Goal: Transaction & Acquisition: Register for event/course

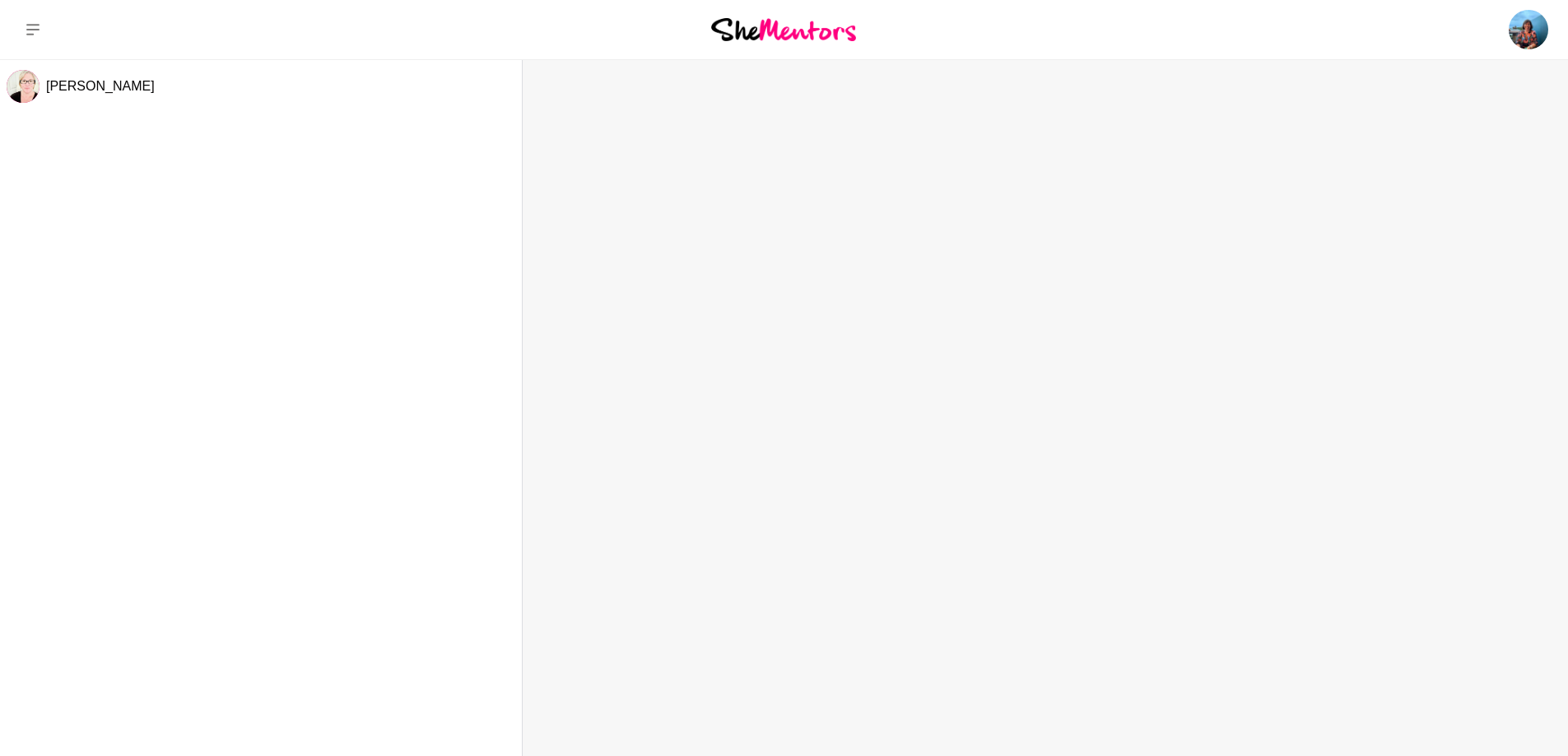
click at [791, 27] on img at bounding box center [784, 29] width 145 height 22
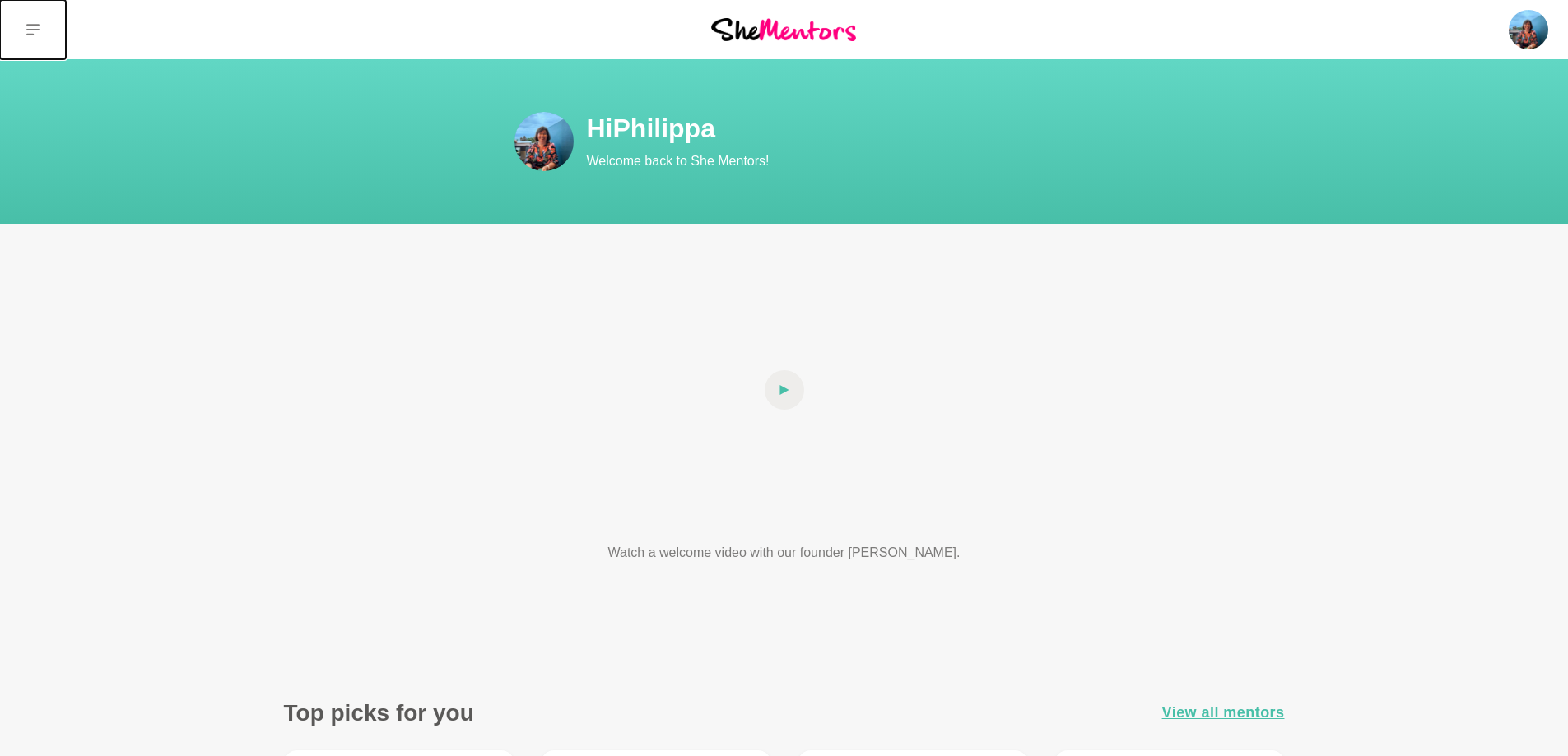
click at [35, 24] on icon at bounding box center [33, 30] width 13 height 13
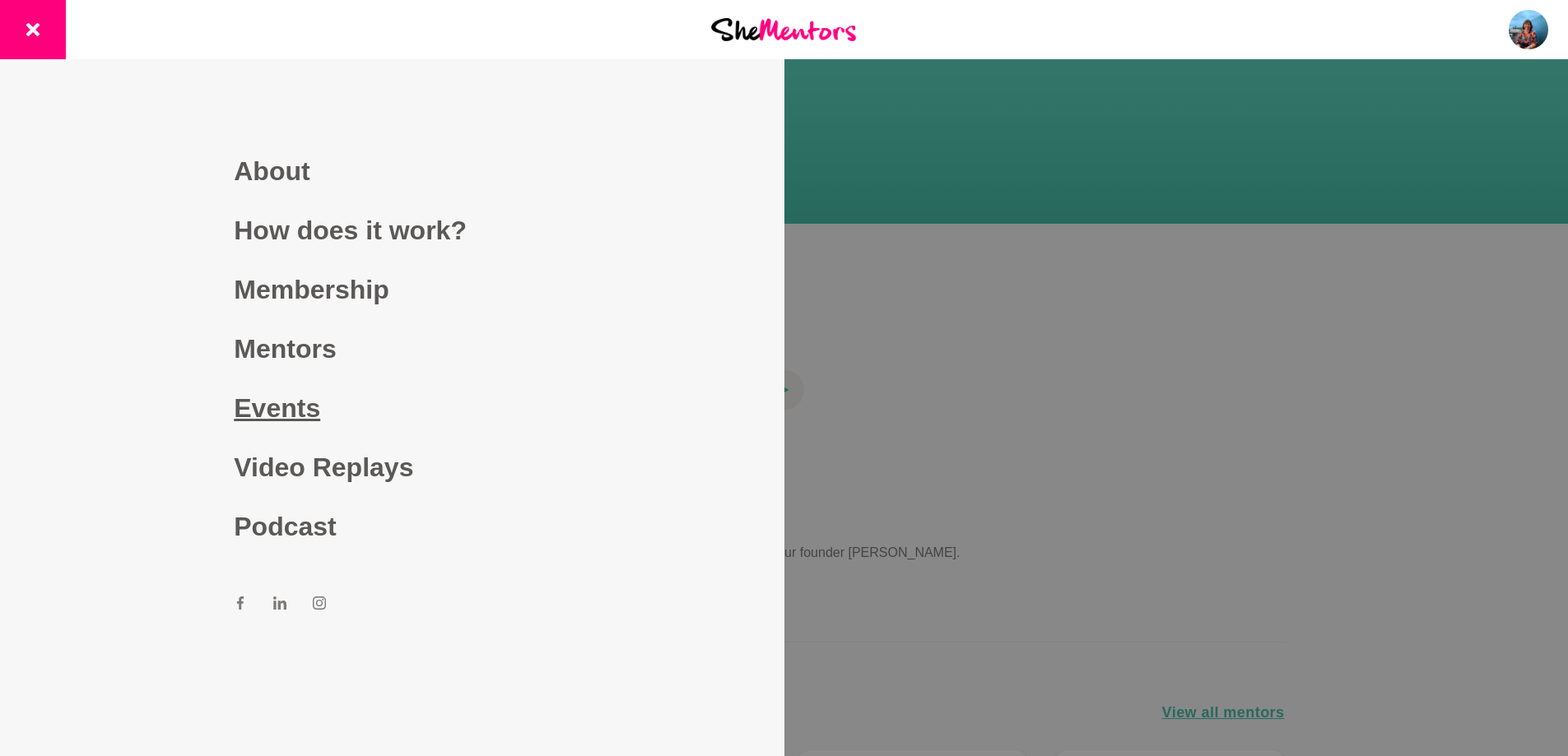
click at [277, 406] on link "Events" at bounding box center [391, 409] width 316 height 59
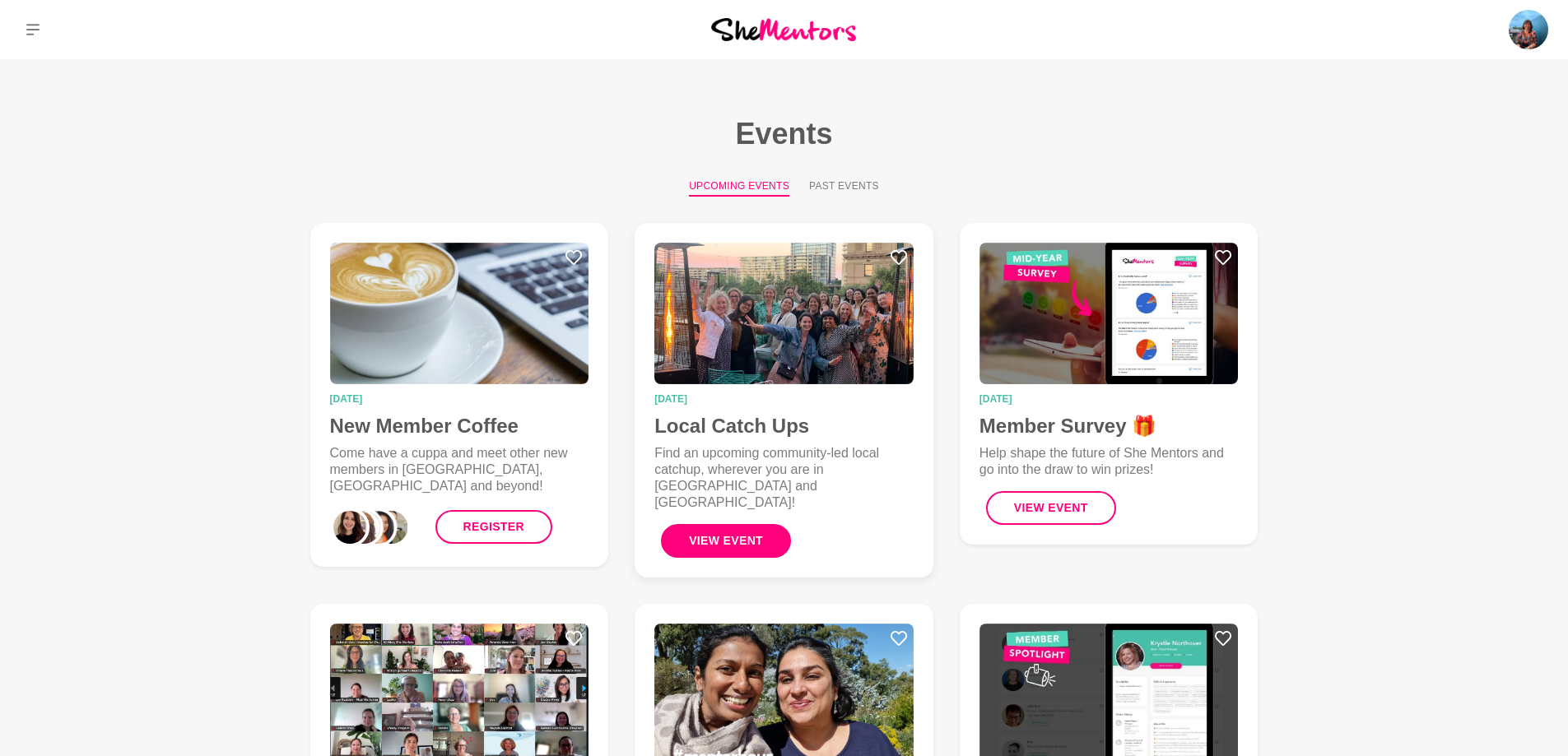
click at [764, 524] on button "View Event" at bounding box center [726, 541] width 130 height 34
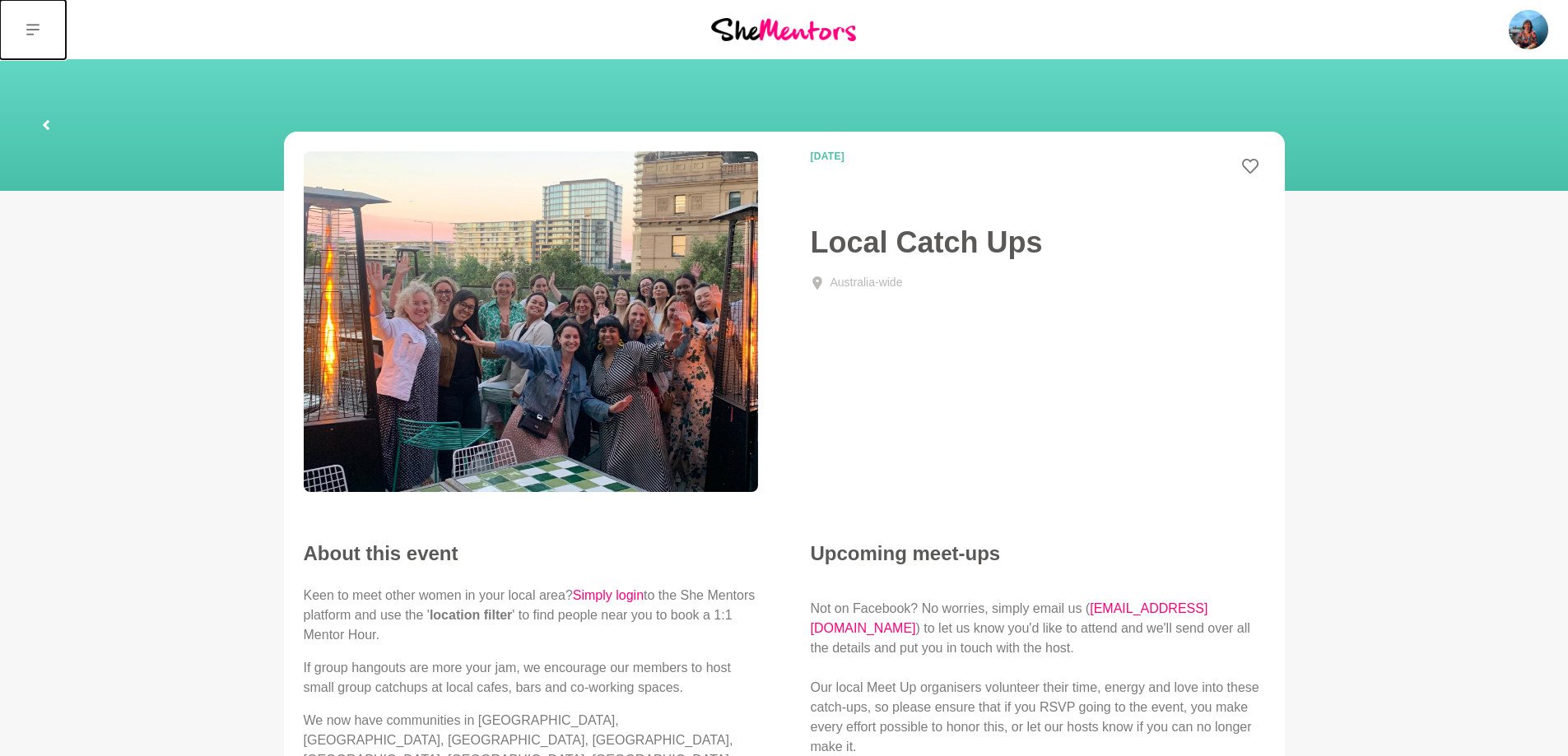
click at [24, 18] on button at bounding box center [33, 30] width 66 height 59
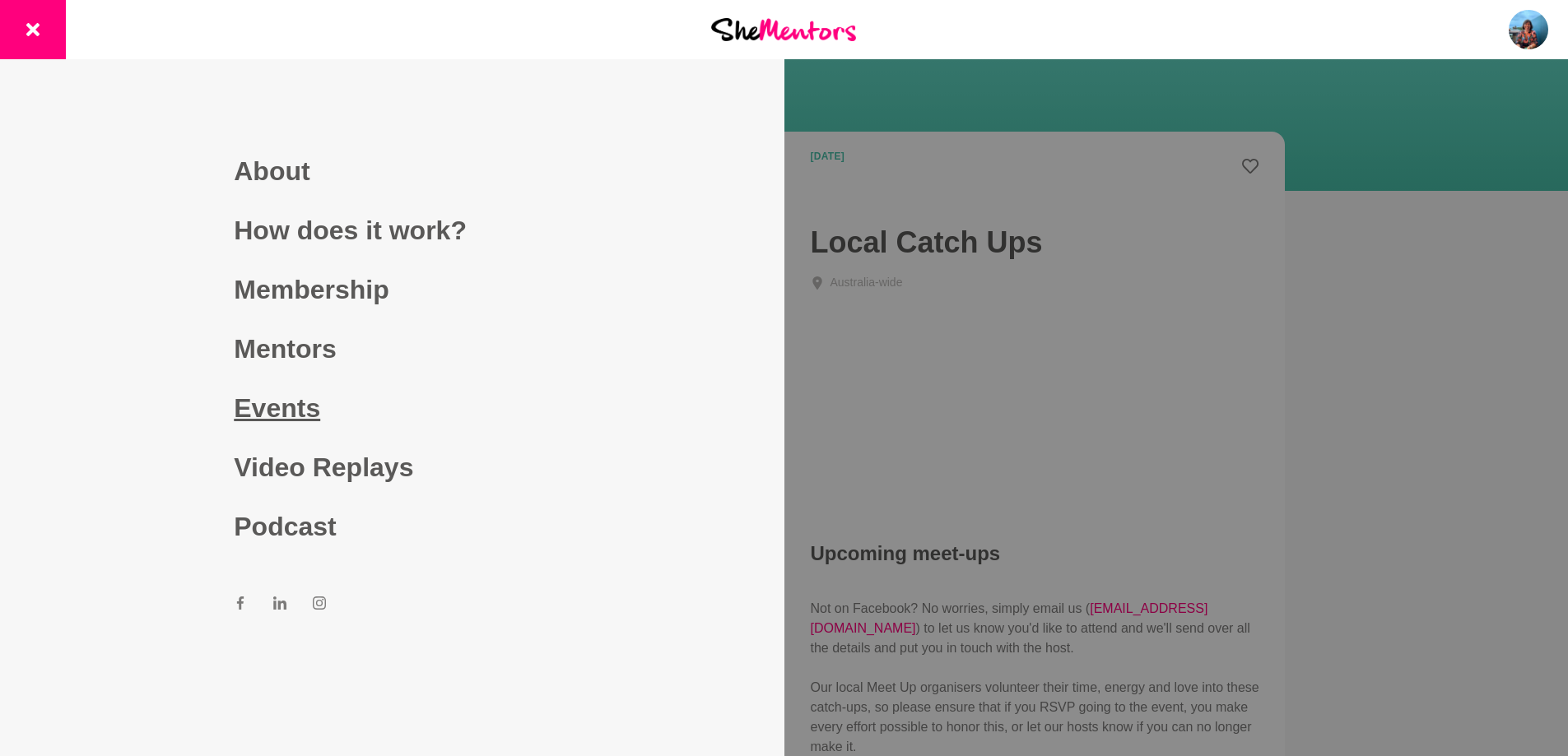
click at [271, 404] on link "Events" at bounding box center [391, 409] width 316 height 59
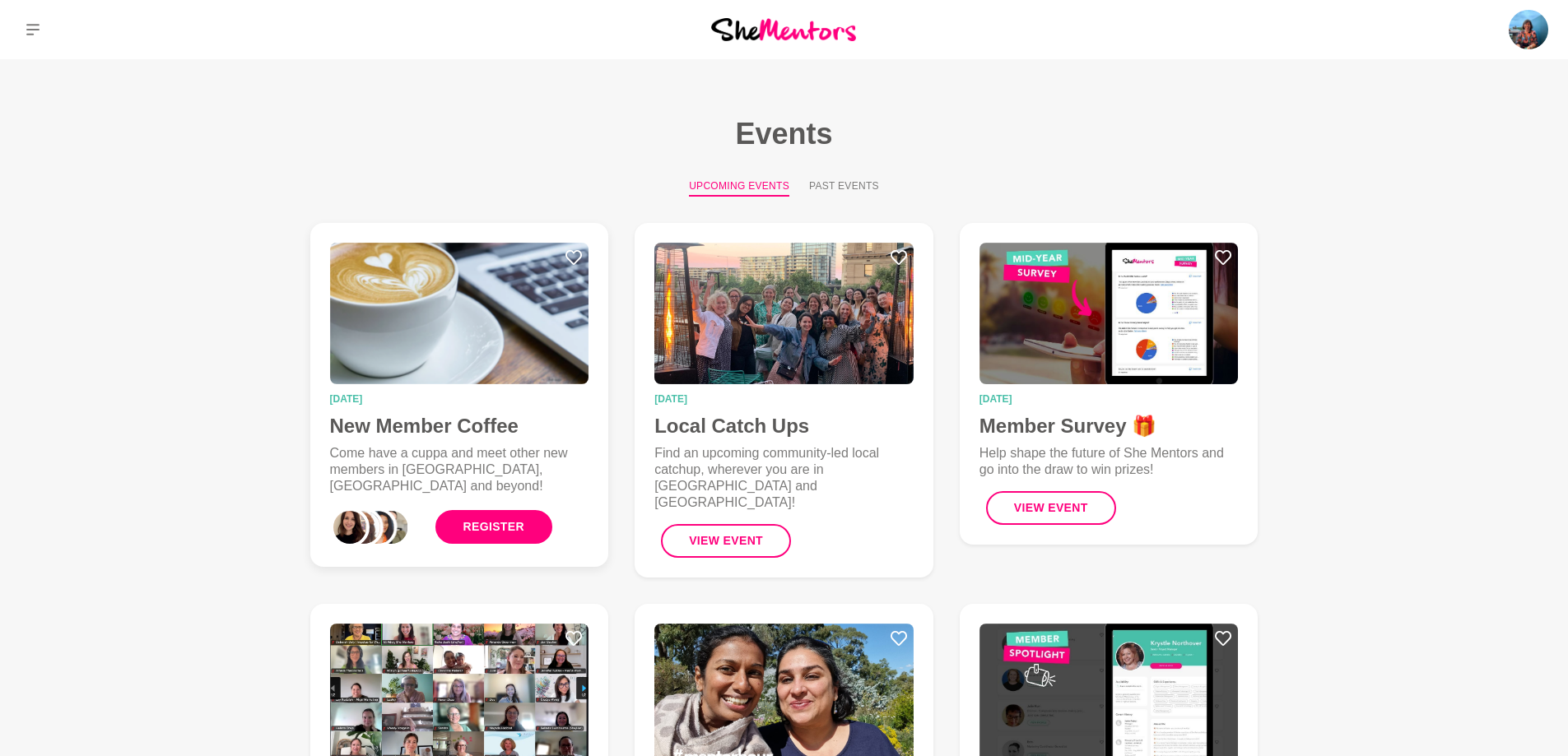
click at [487, 528] on link "Register" at bounding box center [494, 527] width 117 height 34
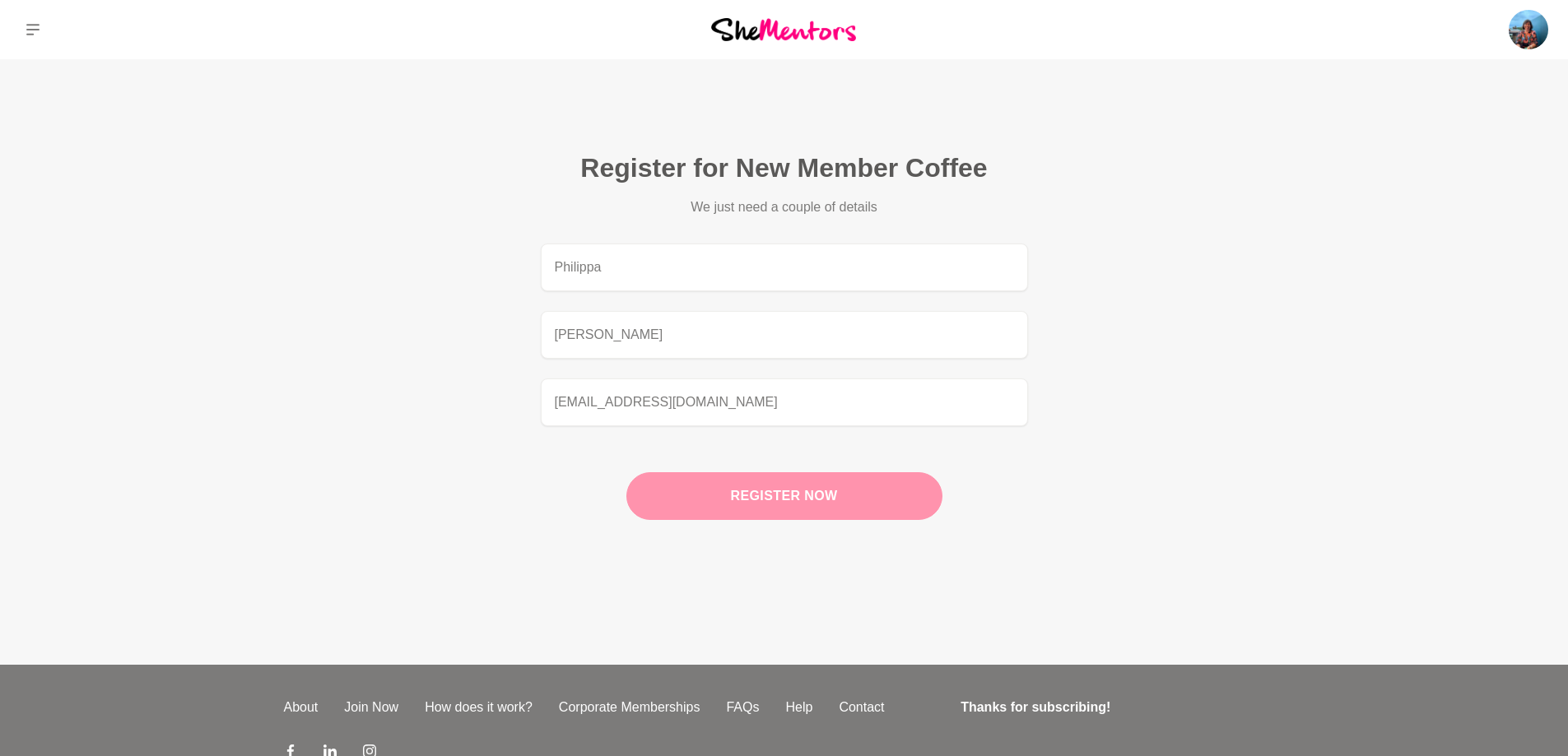
click at [774, 498] on button "Register now" at bounding box center [784, 496] width 316 height 48
